Goal: Task Accomplishment & Management: Manage account settings

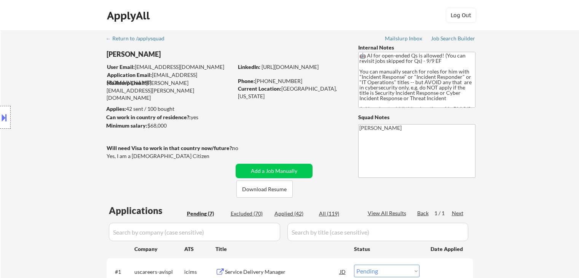
select select ""pending""
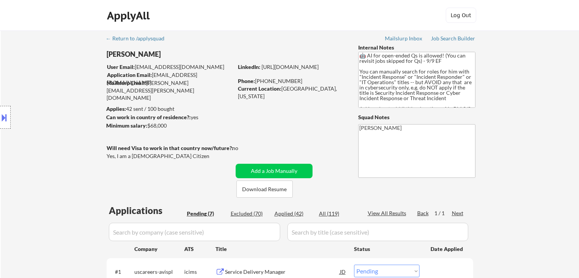
select select ""pending""
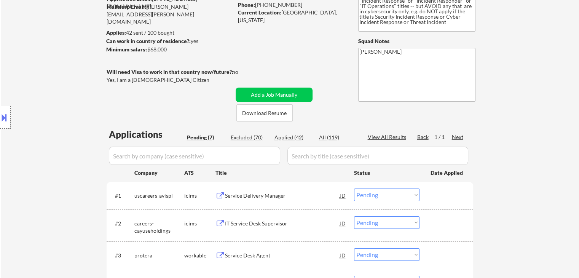
click at [54, 145] on div "Location Inclusions:" at bounding box center [68, 117] width 136 height 141
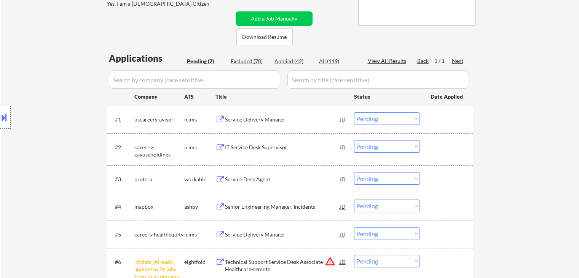
click at [44, 138] on div "Location Inclusions:" at bounding box center [68, 117] width 136 height 141
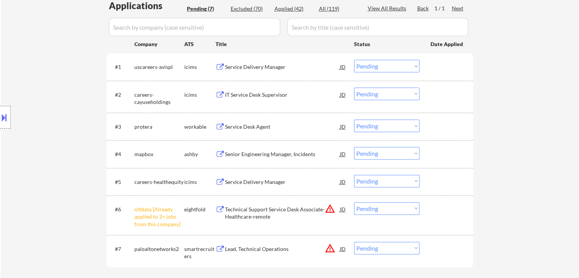
scroll to position [229, 0]
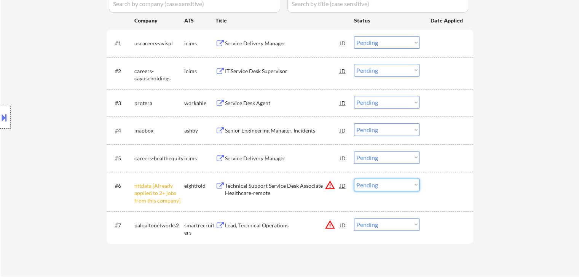
drag, startPoint x: 379, startPoint y: 186, endPoint x: 378, endPoint y: 220, distance: 33.9
click at [379, 186] on select "Choose an option... Pending Applied Excluded (Questions) Excluded (Expired) Exc…" at bounding box center [387, 185] width 66 height 13
click at [354, 179] on select "Choose an option... Pending Applied Excluded (Questions) Excluded (Expired) Exc…" at bounding box center [387, 185] width 66 height 13
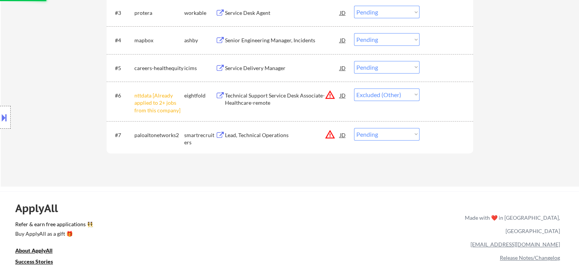
scroll to position [343, 0]
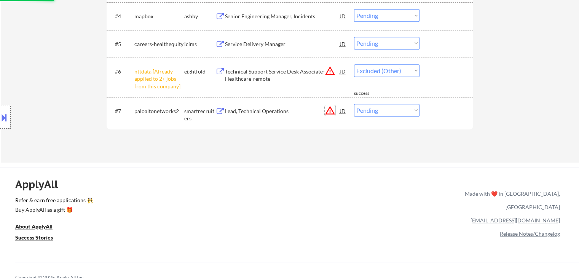
click at [331, 113] on button "warning_amber" at bounding box center [330, 110] width 11 height 11
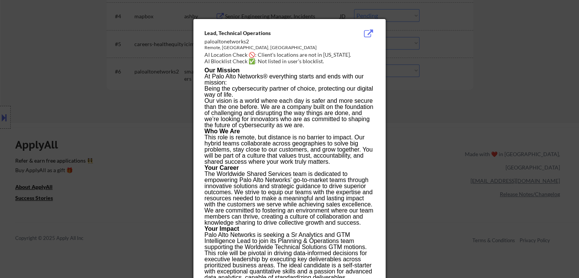
click at [95, 100] on div at bounding box center [289, 139] width 579 height 278
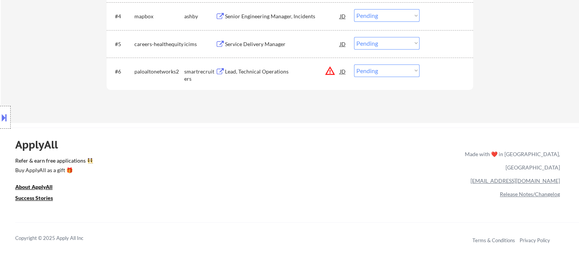
click at [0, 114] on button at bounding box center [4, 117] width 8 height 13
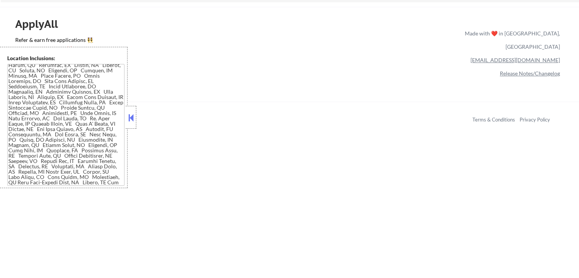
scroll to position [495, 0]
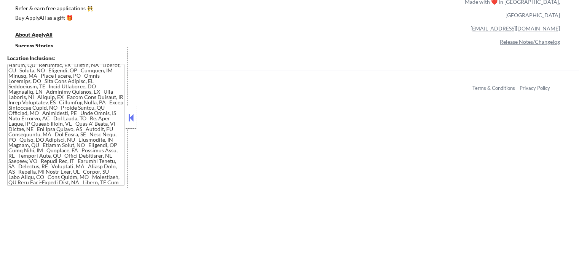
click at [131, 120] on button at bounding box center [131, 117] width 8 height 11
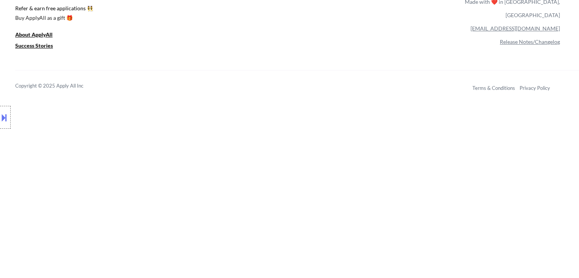
scroll to position [343, 0]
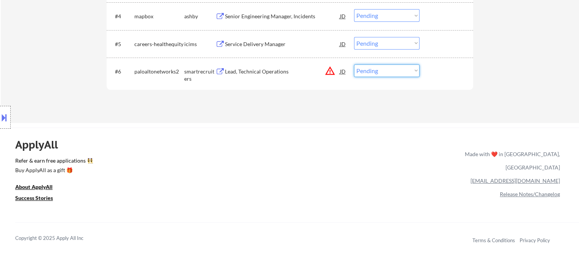
drag, startPoint x: 370, startPoint y: 73, endPoint x: 363, endPoint y: 76, distance: 6.7
click at [369, 74] on select "Choose an option... Pending Applied Excluded (Questions) Excluded (Expired) Exc…" at bounding box center [387, 70] width 66 height 13
select select ""excluded__location_""
click at [354, 64] on select "Choose an option... Pending Applied Excluded (Questions) Excluded (Expired) Exc…" at bounding box center [387, 70] width 66 height 13
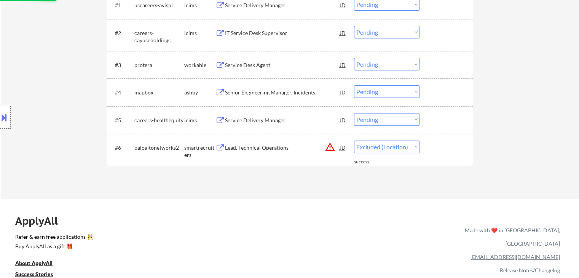
scroll to position [152, 0]
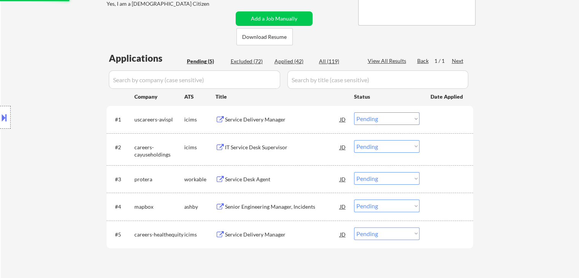
click at [0, 119] on button at bounding box center [4, 117] width 8 height 13
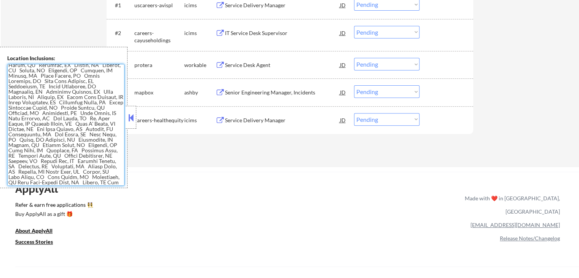
click at [71, 136] on textarea at bounding box center [65, 125] width 117 height 122
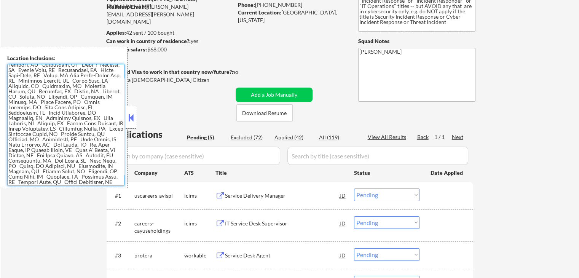
scroll to position [71, 0]
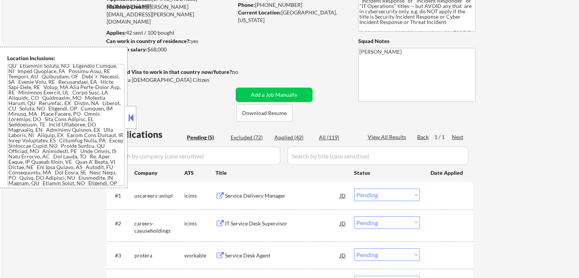
click at [132, 118] on button at bounding box center [131, 117] width 8 height 11
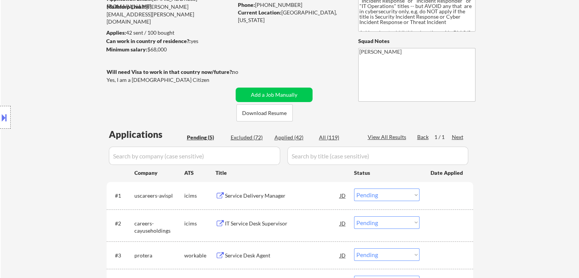
click at [39, 102] on div "Location Inclusions:" at bounding box center [68, 117] width 136 height 141
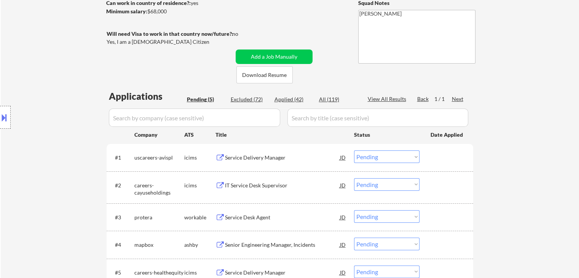
scroll to position [190, 0]
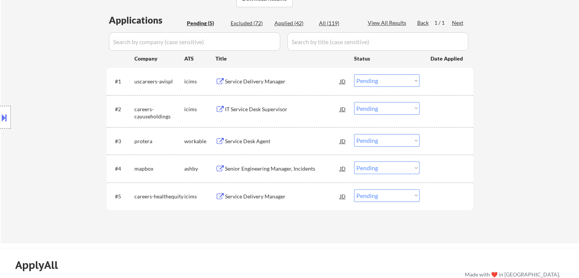
click at [61, 93] on div "Location Inclusions:" at bounding box center [68, 117] width 136 height 141
drag, startPoint x: 251, startPoint y: 81, endPoint x: 254, endPoint y: 113, distance: 32.6
click at [251, 81] on div "Service Delivery Manager" at bounding box center [282, 82] width 115 height 8
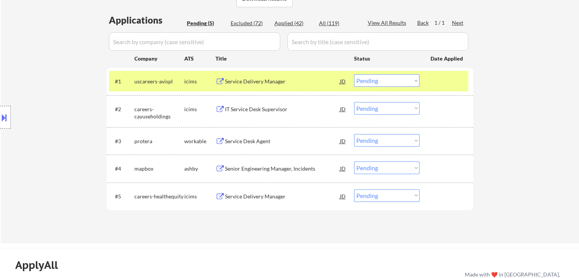
click at [253, 108] on div "IT Service Desk Supervisor" at bounding box center [282, 110] width 115 height 8
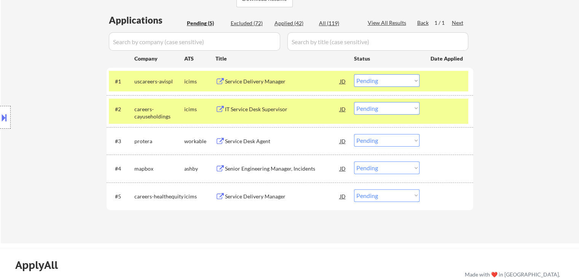
click at [250, 136] on div "Service Desk Agent" at bounding box center [282, 141] width 115 height 14
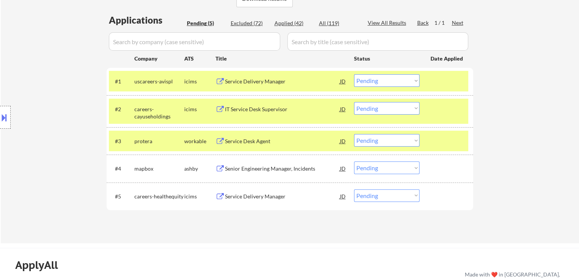
click at [248, 169] on div "Senior Engineering Manager, Incidents" at bounding box center [282, 169] width 115 height 8
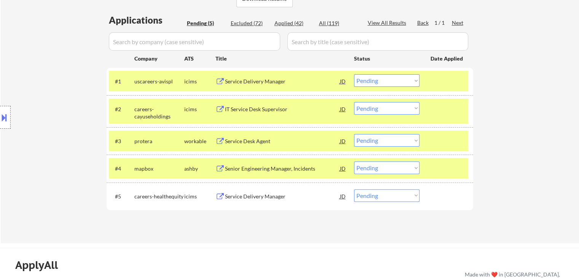
click at [251, 191] on div "Service Delivery Manager" at bounding box center [282, 196] width 115 height 14
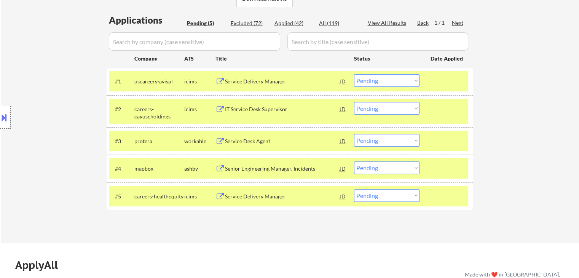
click at [376, 106] on select "Choose an option... Pending Applied Excluded (Questions) Excluded (Expired) Exc…" at bounding box center [387, 108] width 66 height 13
click at [354, 102] on select "Choose an option... Pending Applied Excluded (Questions) Excluded (Expired) Exc…" at bounding box center [387, 108] width 66 height 13
select select ""pending""
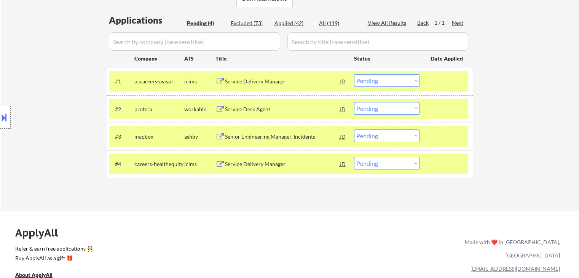
scroll to position [114, 0]
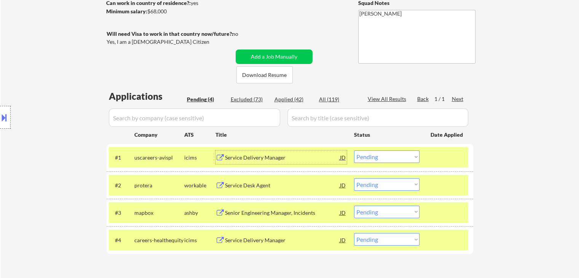
click at [240, 157] on div "Service Delivery Manager" at bounding box center [282, 158] width 115 height 8
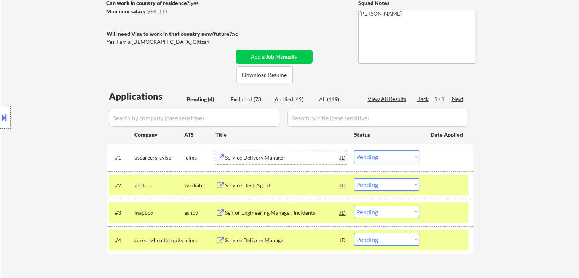
click at [3, 122] on button at bounding box center [4, 117] width 8 height 13
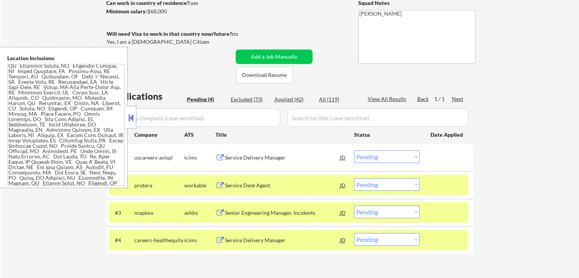
scroll to position [109, 0]
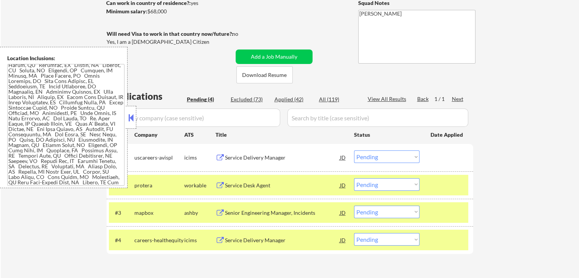
drag, startPoint x: 131, startPoint y: 116, endPoint x: 158, endPoint y: 84, distance: 41.9
click at [131, 116] on button at bounding box center [131, 117] width 8 height 11
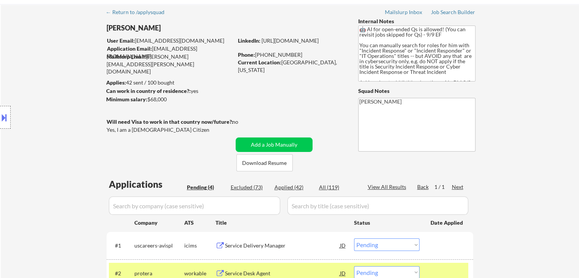
scroll to position [0, 0]
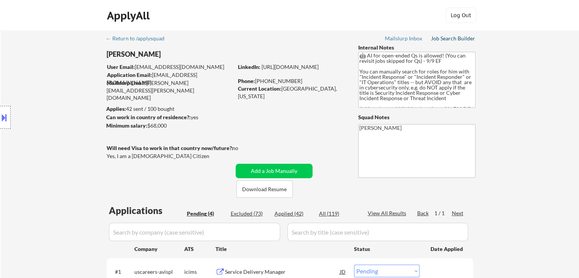
click at [458, 36] on div "Job Search Builder" at bounding box center [453, 38] width 45 height 5
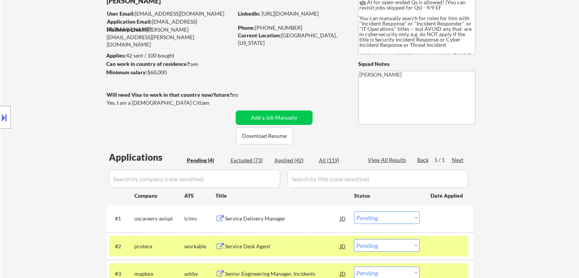
scroll to position [76, 0]
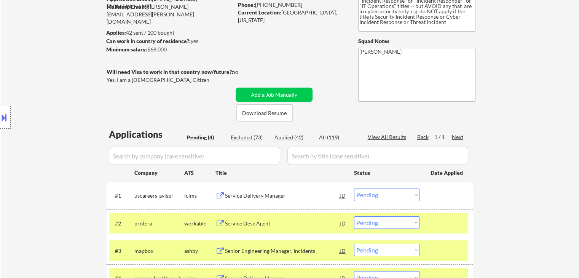
click at [24, 194] on div "← Return to /applysquad Mailslurp Inbox Job Search Builder [PERSON_NAME] User E…" at bounding box center [290, 139] width 579 height 371
click at [238, 191] on div "Service Delivery Manager" at bounding box center [282, 196] width 115 height 14
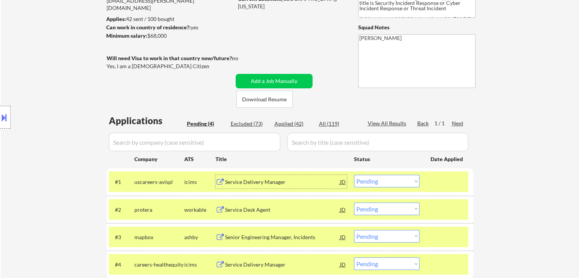
scroll to position [114, 0]
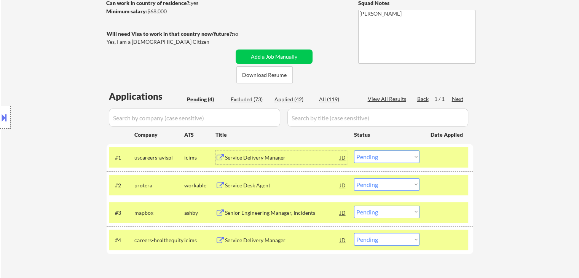
click at [373, 157] on select "Choose an option... Pending Applied Excluded (Questions) Excluded (Expired) Exc…" at bounding box center [387, 156] width 66 height 13
click at [354, 150] on select "Choose an option... Pending Applied Excluded (Questions) Excluded (Expired) Exc…" at bounding box center [387, 156] width 66 height 13
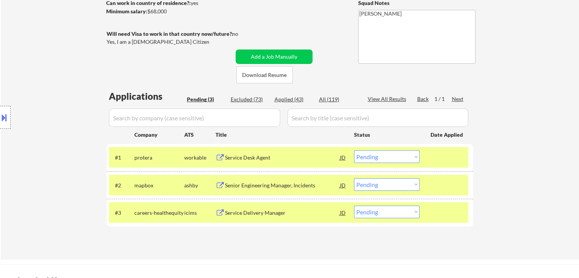
click at [250, 99] on div "Excluded (73)" at bounding box center [250, 100] width 38 height 8
select select ""excluded__expired_""
select select ""excluded__location_""
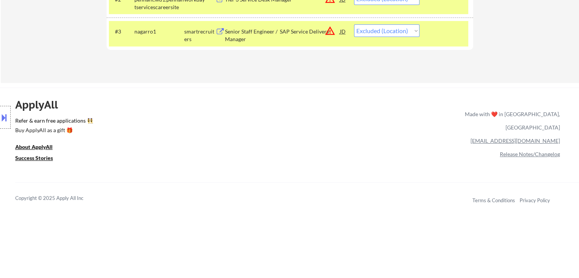
scroll to position [274, 0]
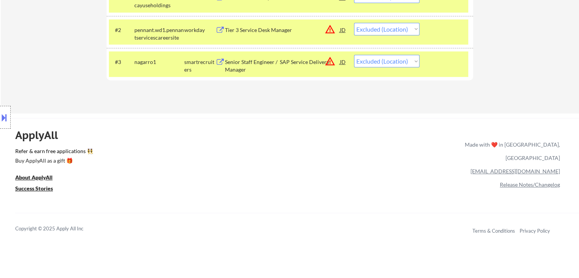
select select ""excluded__location_""
select select ""excluded__expired_""
select select ""excluded__location_""
select select ""excluded""
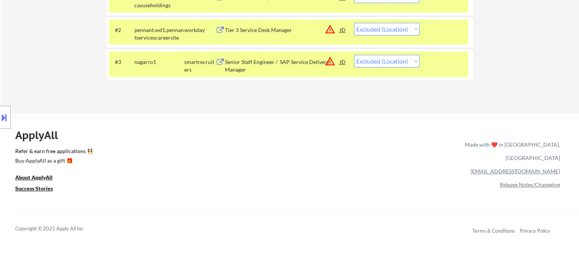
select select ""excluded__expired_""
select select ""excluded__location_""
select select ""excluded__expired_""
select select ""excluded__location_""
select select ""excluded__expired_""
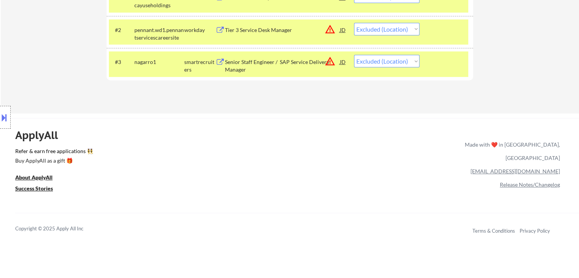
select select ""excluded__expired_""
select select ""excluded__location_""
select select ""excluded__other_""
select select ""excluded__location_""
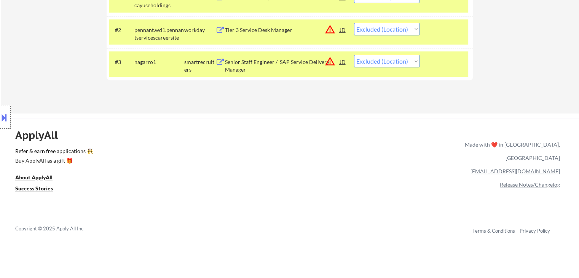
select select ""excluded__salary_""
select select ""excluded__location_""
select select ""excluded__expired_""
select select ""excluded__location_""
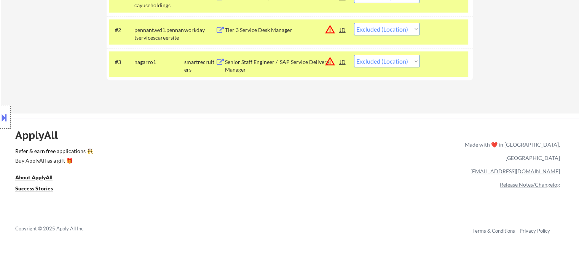
select select ""excluded__location_""
select select ""excluded__bad_match_""
select select ""excluded__location_""
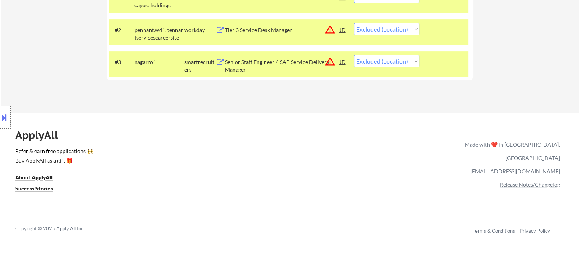
select select ""excluded__location_""
select select ""excluded__expired_""
select select ""excluded__salary_""
select select ""excluded__location_""
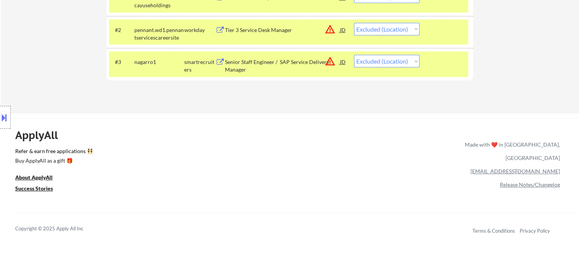
select select ""excluded__expired_""
select select ""excluded__salary_""
select select ""excluded__other_""
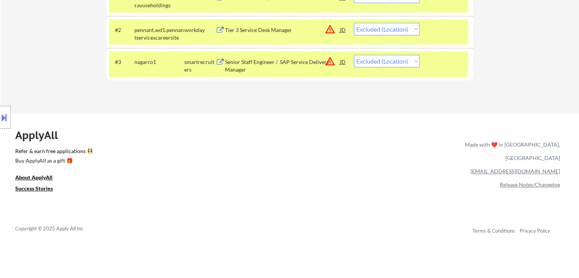
select select ""excluded__location_""
select select ""excluded__other_""
select select ""excluded__expired_""
select select ""excluded__location_""
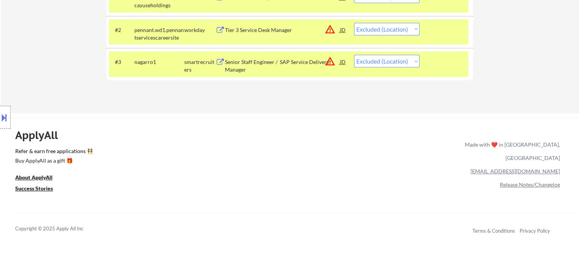
select select ""excluded__expired_""
select select ""excluded__salary_""
select select ""excluded__expired_""
select select ""excluded__location_""
select select ""excluded__expired_""
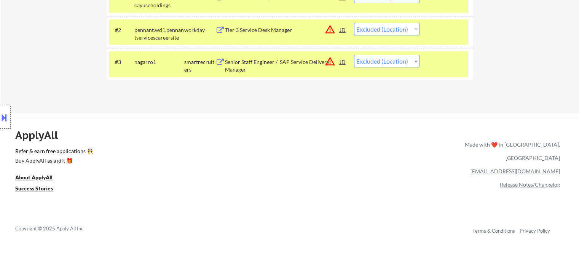
select select ""excluded__location_""
select select ""excluded__expired_""
select select ""excluded__location_""
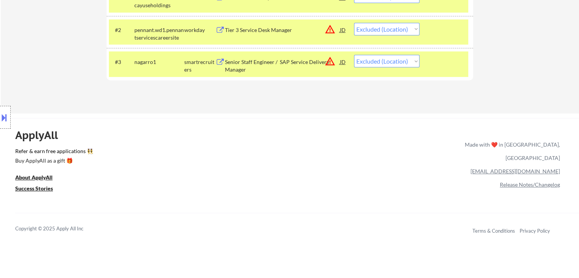
select select ""excluded__location_""
select select ""excluded__expired_""
select select ""excluded""
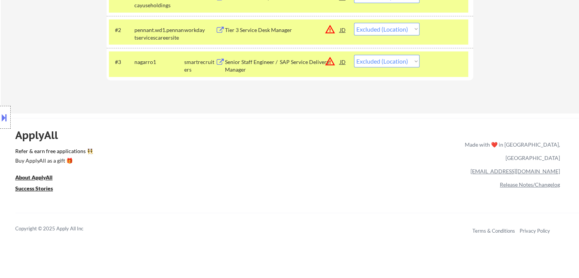
select select ""excluded__location_""
select select ""excluded__expired_""
select select ""excluded__other_""
select select ""excluded__location_""
select select ""excluded__salary_""
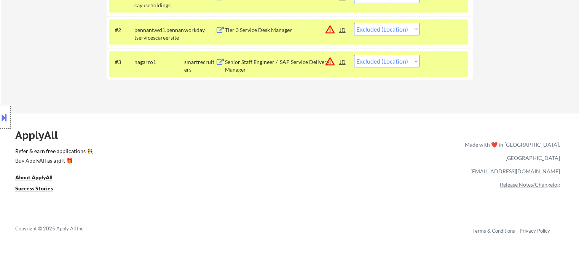
select select ""excluded__location_""
select select ""excluded""
select select ""excluded__location_""
select select ""excluded__expired_""
select select ""excluded__location_""
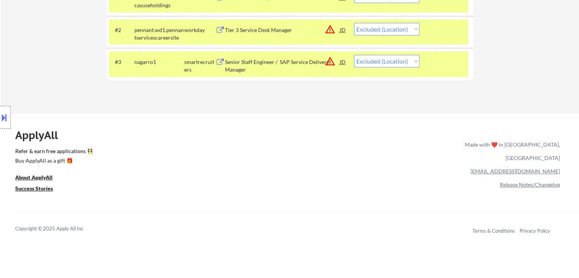
select select ""excluded__location_""
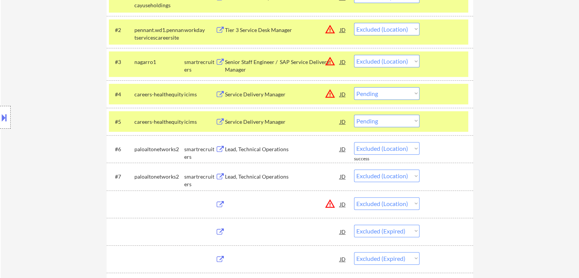
select select ""excluded__location_""
select select ""excluded""
select select ""excluded__bad_match_""
select select ""excluded__expired_""
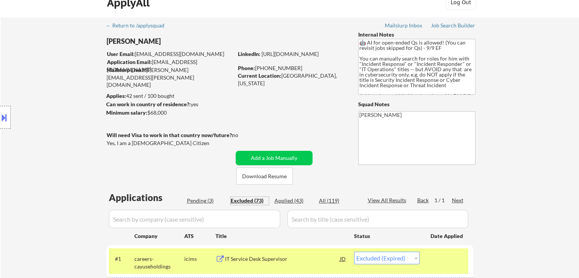
scroll to position [0, 0]
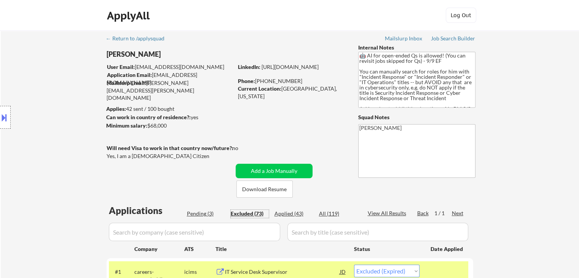
drag, startPoint x: 202, startPoint y: 217, endPoint x: 208, endPoint y: 217, distance: 6.1
click at [202, 217] on div "Pending (3)" at bounding box center [206, 214] width 38 height 8
select select ""pending""
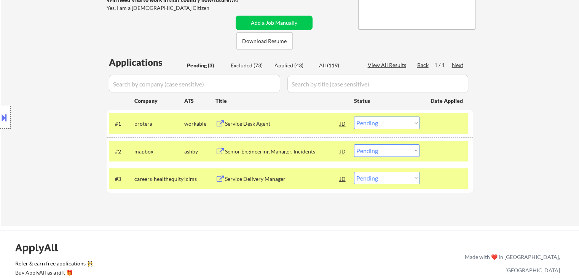
scroll to position [152, 0]
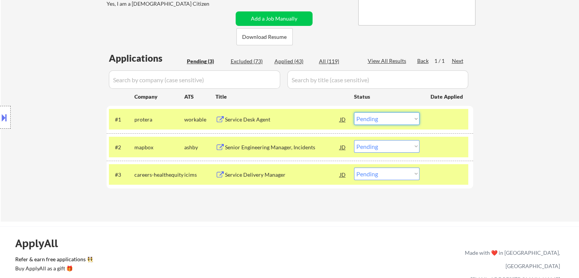
drag, startPoint x: 377, startPoint y: 119, endPoint x: 377, endPoint y: 124, distance: 5.0
click at [377, 119] on select "Choose an option... Pending Applied Excluded (Questions) Excluded (Expired) Exc…" at bounding box center [387, 118] width 66 height 13
click at [354, 112] on select "Choose an option... Pending Applied Excluded (Questions) Excluded (Expired) Exc…" at bounding box center [387, 118] width 66 height 13
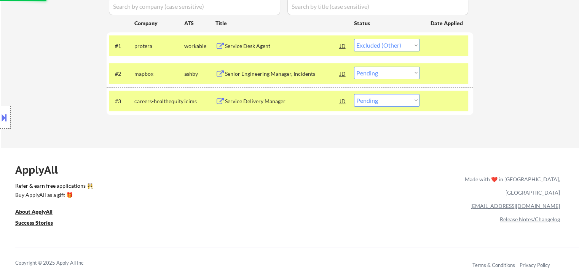
scroll to position [190, 0]
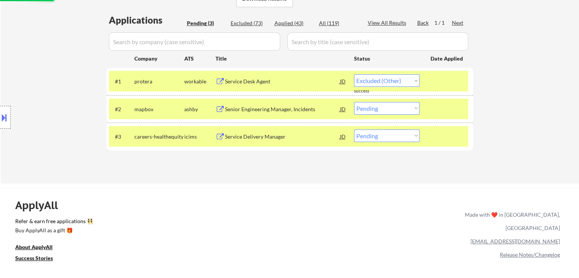
select select ""pending""
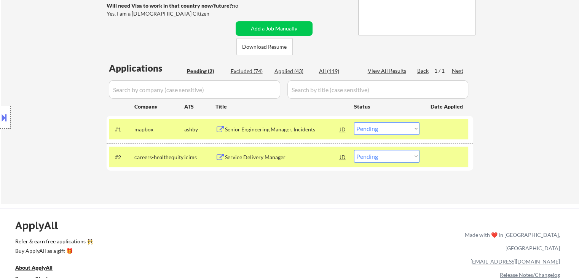
scroll to position [114, 0]
